Goal: Register for event/course

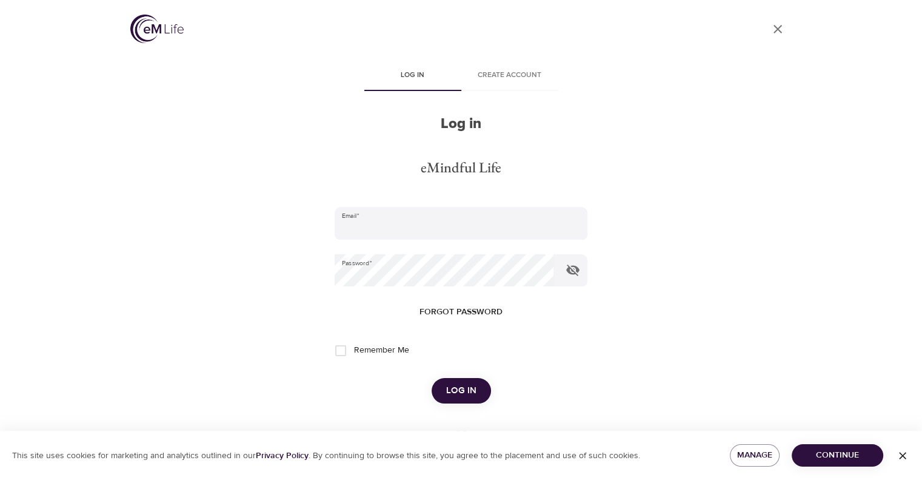
type input "susanandbillryan@yahoo.com"
click at [470, 395] on span "Log in" at bounding box center [461, 391] width 30 height 16
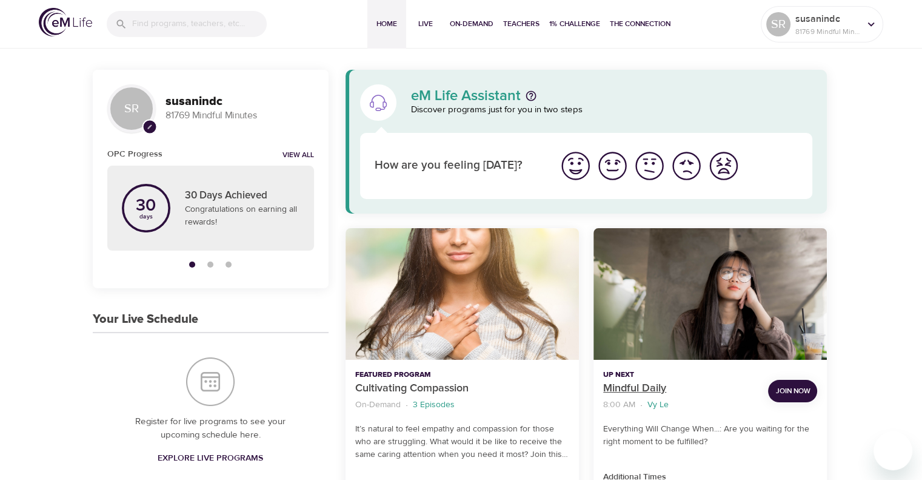
click at [635, 382] on p "Mindful Daily" at bounding box center [680, 388] width 155 height 16
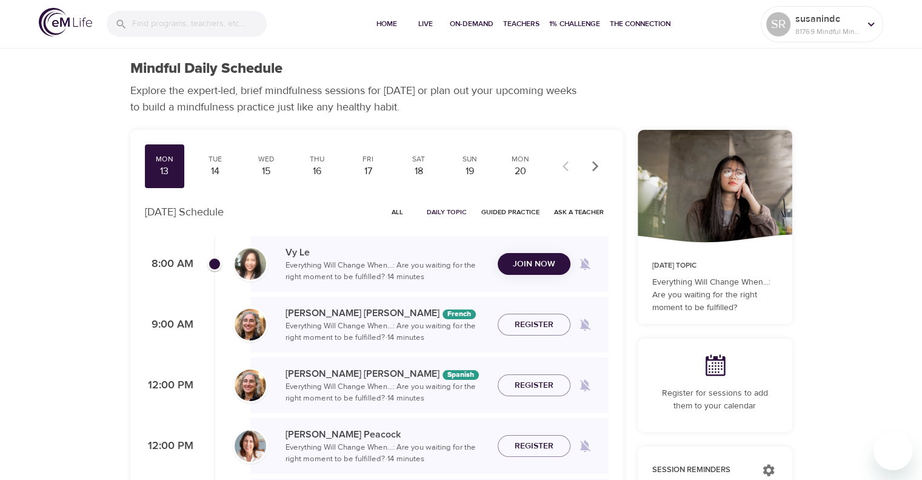
checkbox input "true"
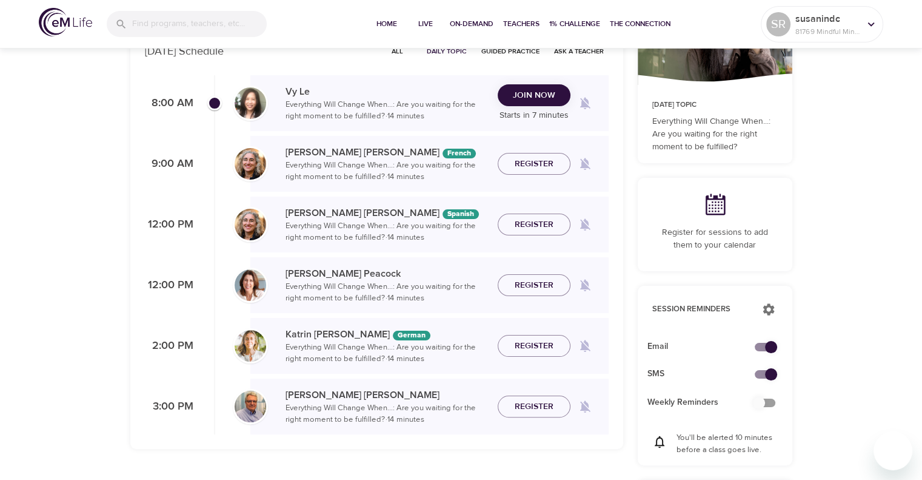
scroll to position [61, 0]
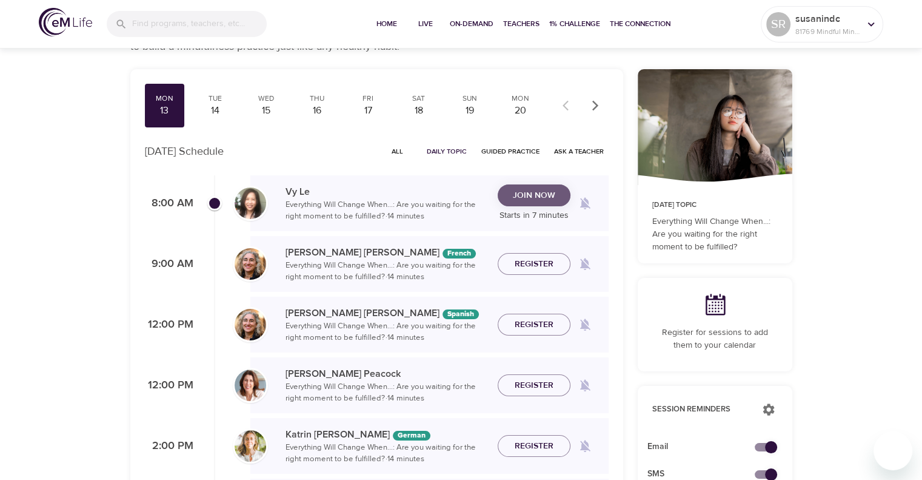
click at [541, 196] on span "Join Now" at bounding box center [534, 195] width 42 height 15
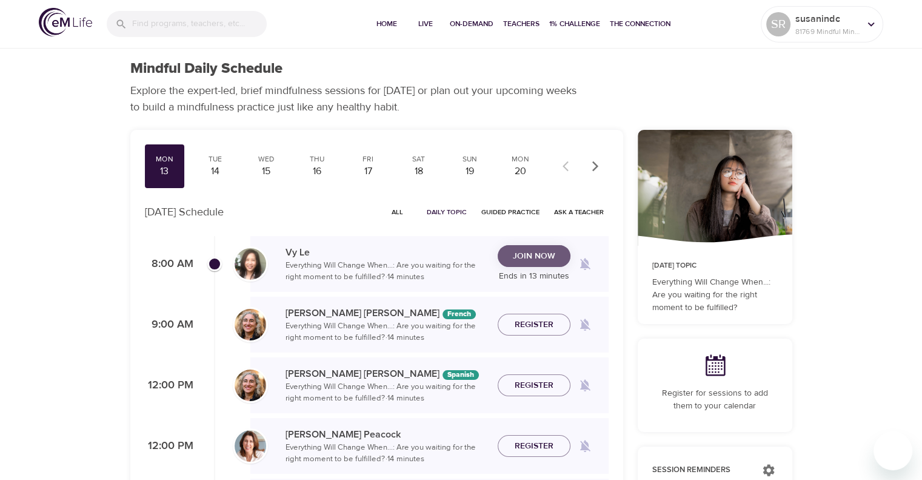
click at [551, 259] on span "Join Now" at bounding box center [534, 256] width 42 height 15
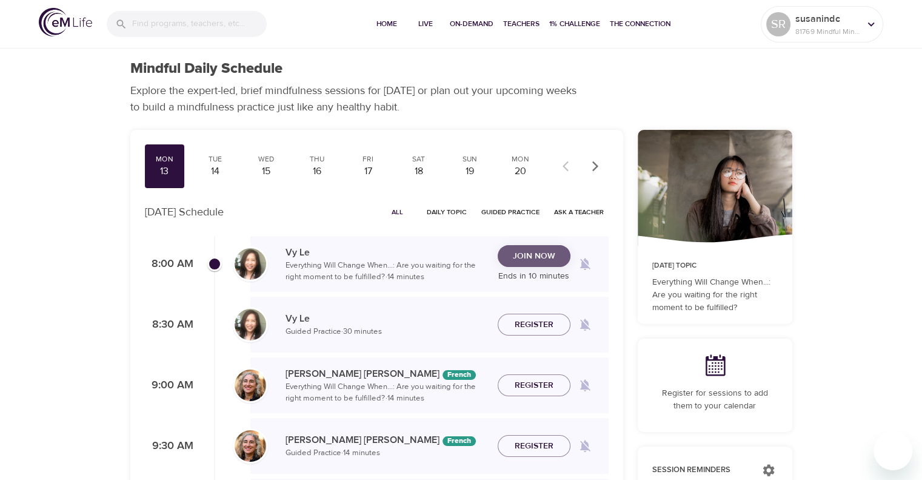
click at [553, 264] on button "Join Now" at bounding box center [534, 256] width 73 height 22
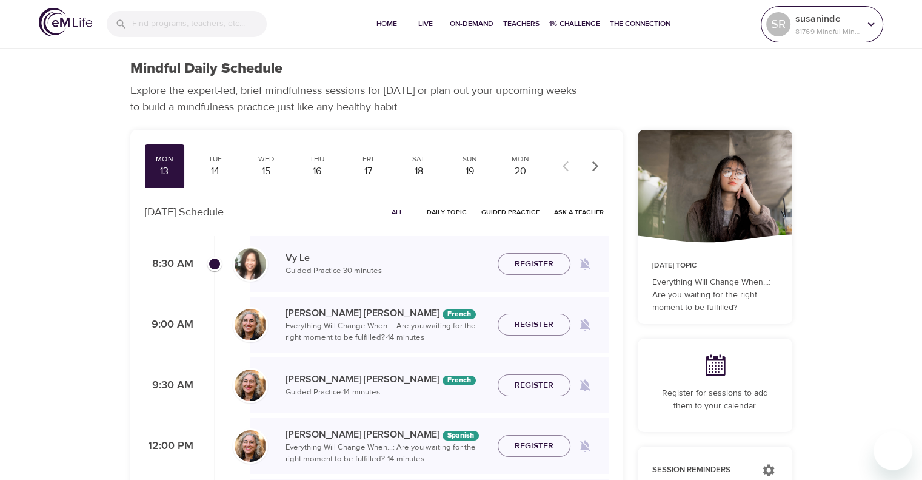
click at [872, 19] on icon at bounding box center [871, 24] width 13 height 13
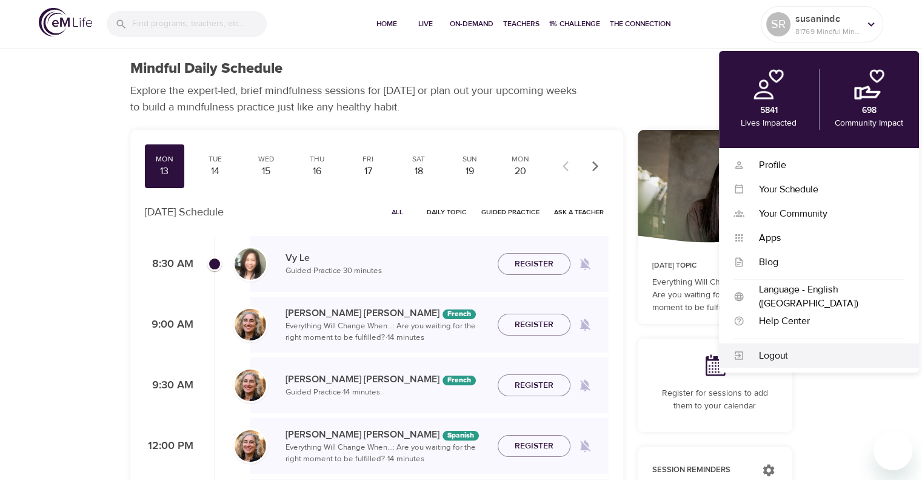
click at [806, 354] on div "Logout" at bounding box center [825, 356] width 160 height 14
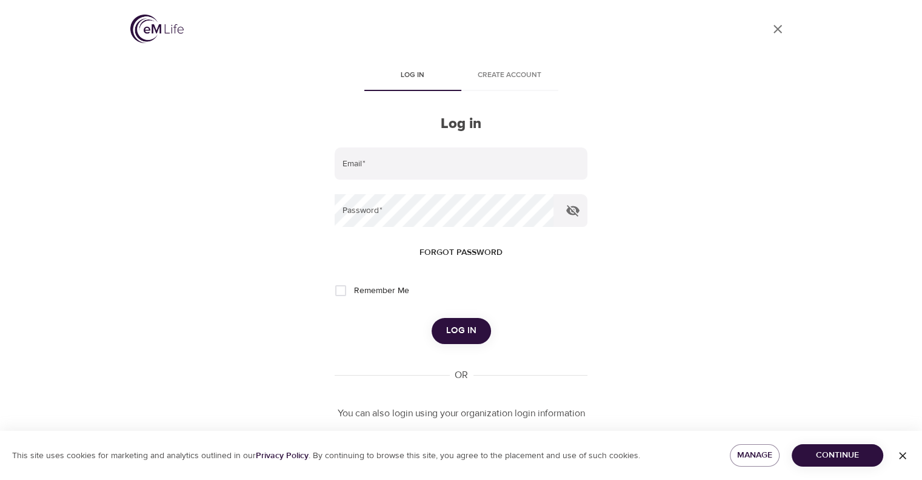
type input "susanandbillryan@yahoo.com"
